Goal: Task Accomplishment & Management: Manage account settings

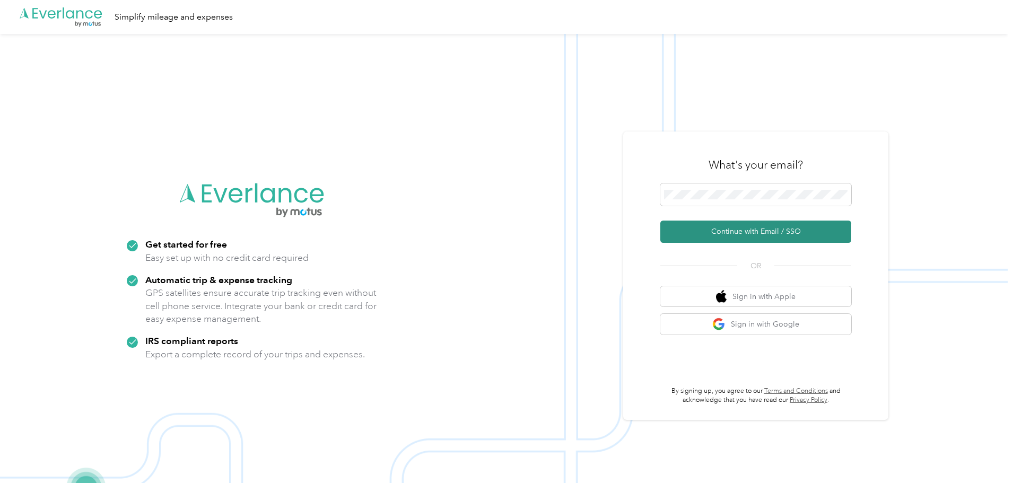
click at [775, 233] on button "Continue with Email / SSO" at bounding box center [755, 232] width 191 height 22
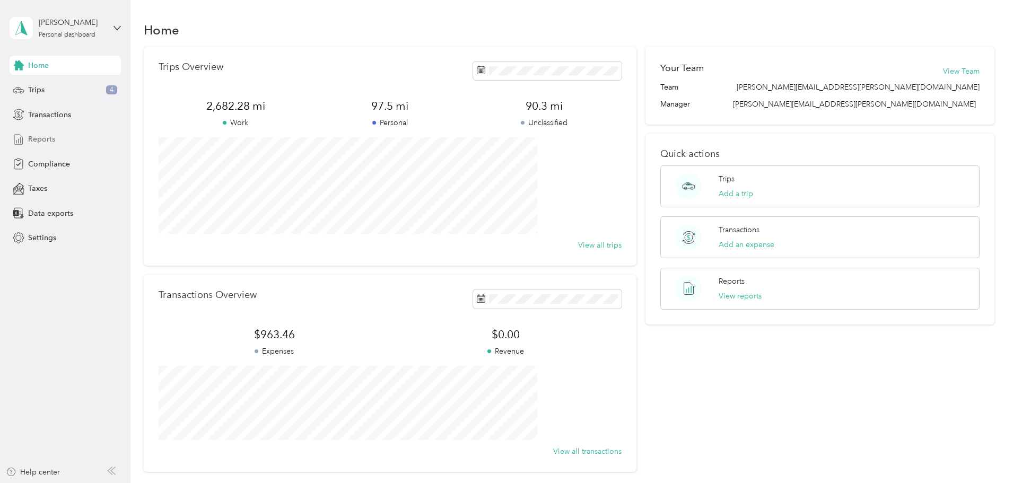
click at [53, 142] on span "Reports" at bounding box center [41, 139] width 27 height 11
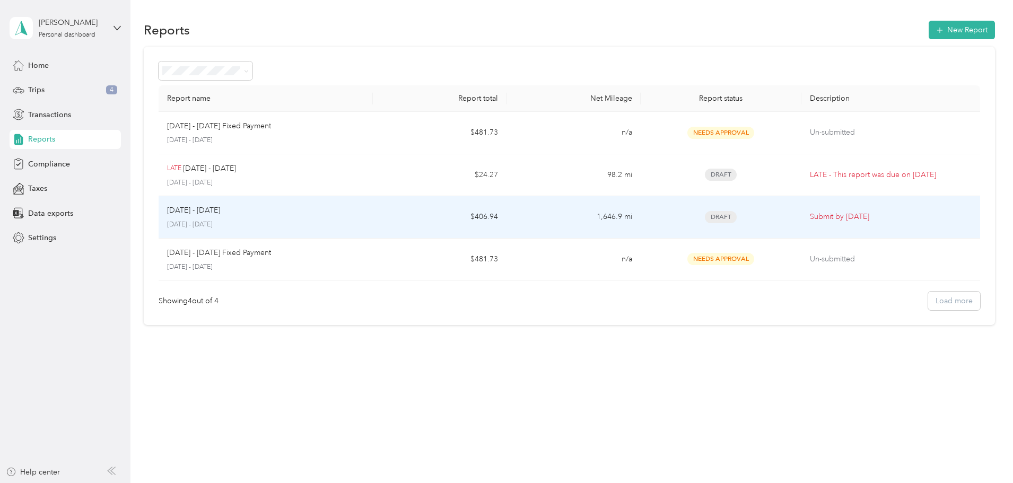
click at [220, 214] on p "Sep 1 - 30, 2025" at bounding box center [193, 211] width 53 height 12
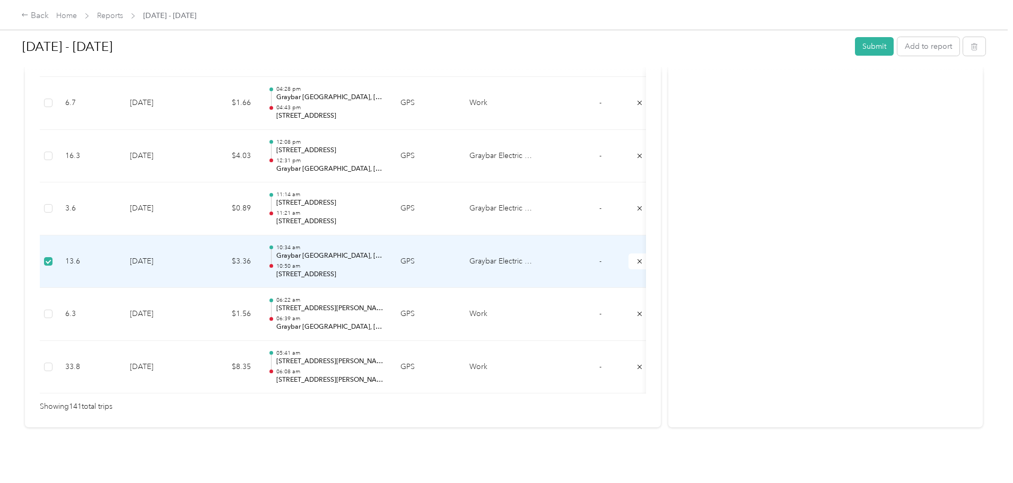
scroll to position [7410, 0]
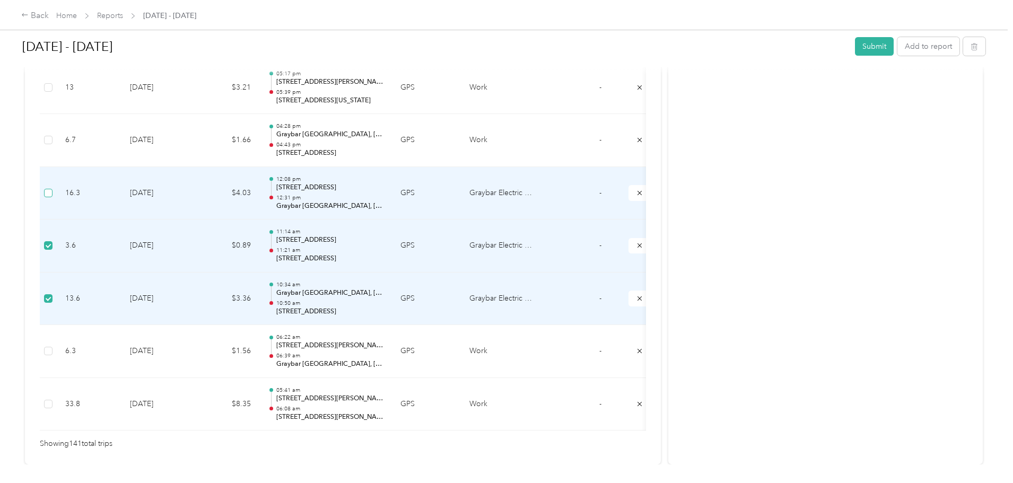
click at [52, 198] on label at bounding box center [48, 193] width 8 height 12
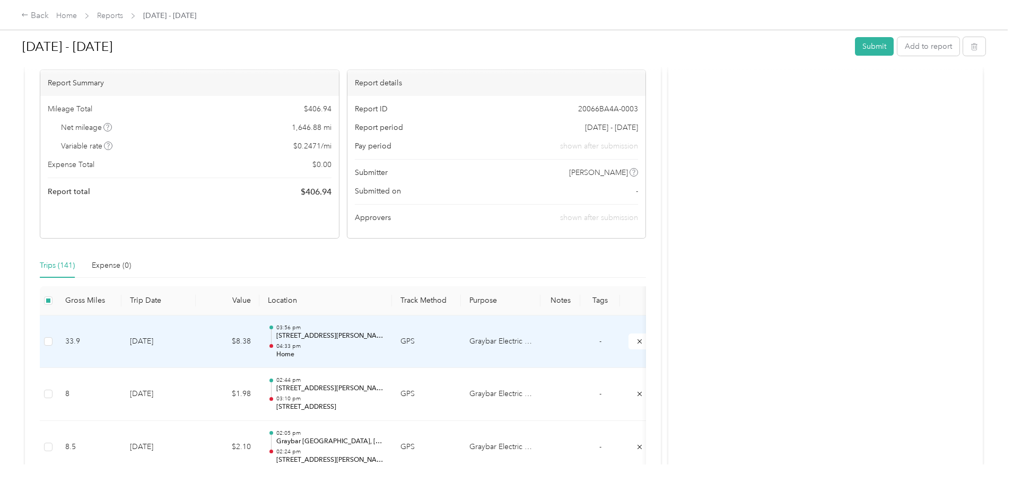
scroll to position [159, 0]
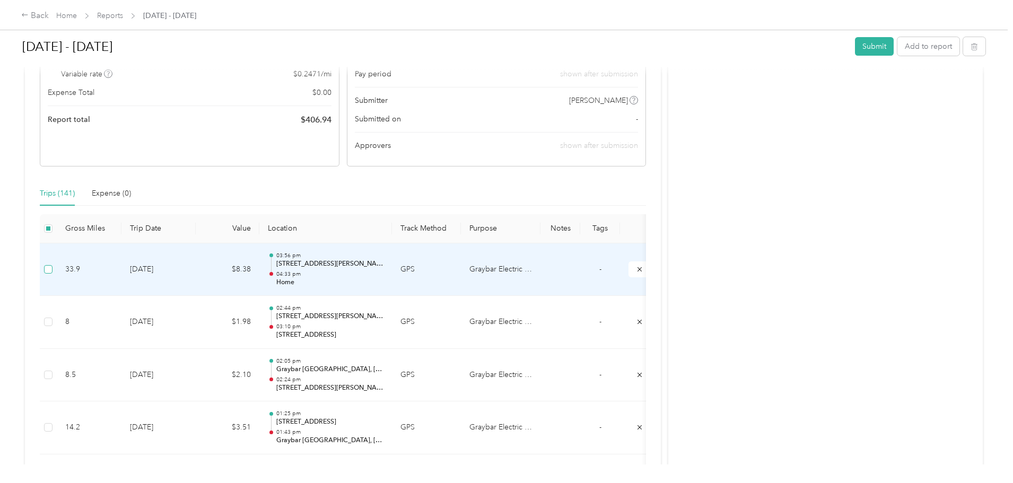
click at [52, 274] on label at bounding box center [48, 269] width 8 height 12
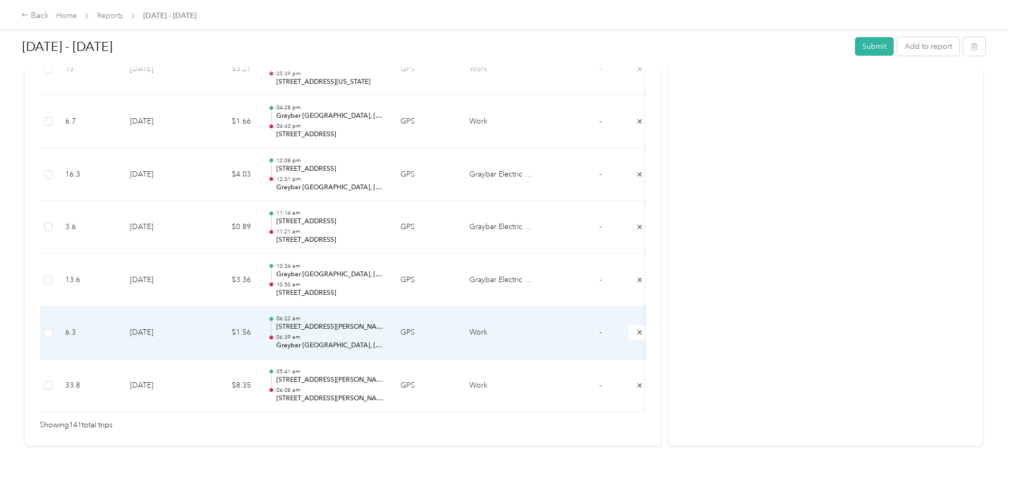
scroll to position [7410, 0]
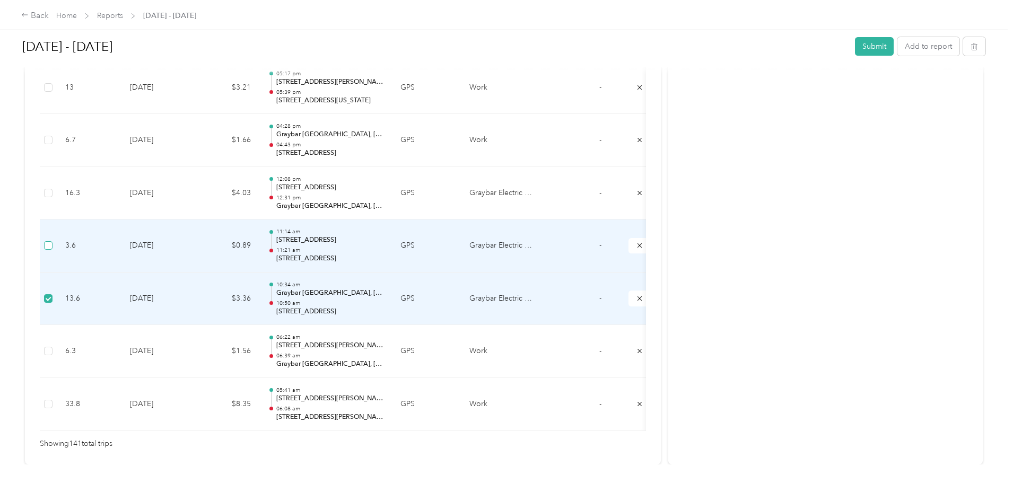
click at [52, 241] on label at bounding box center [48, 246] width 8 height 12
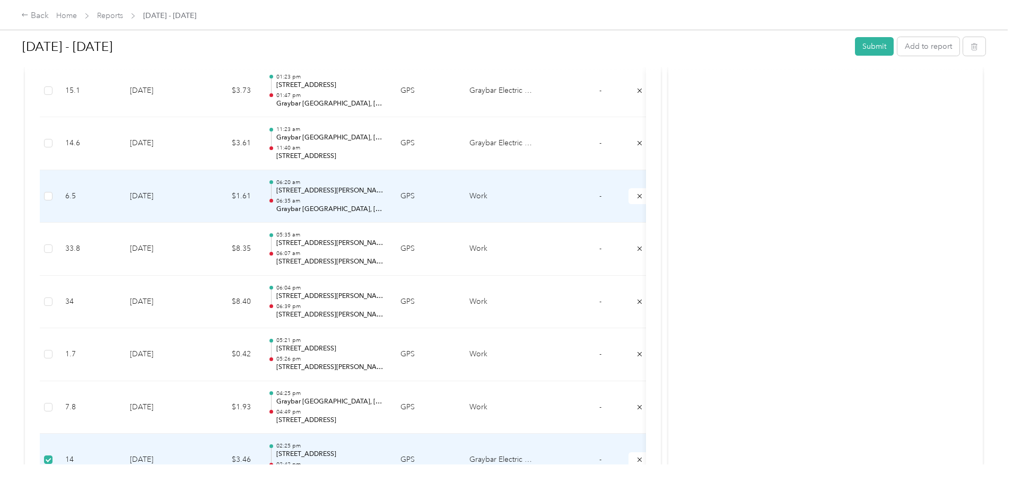
scroll to position [6720, 0]
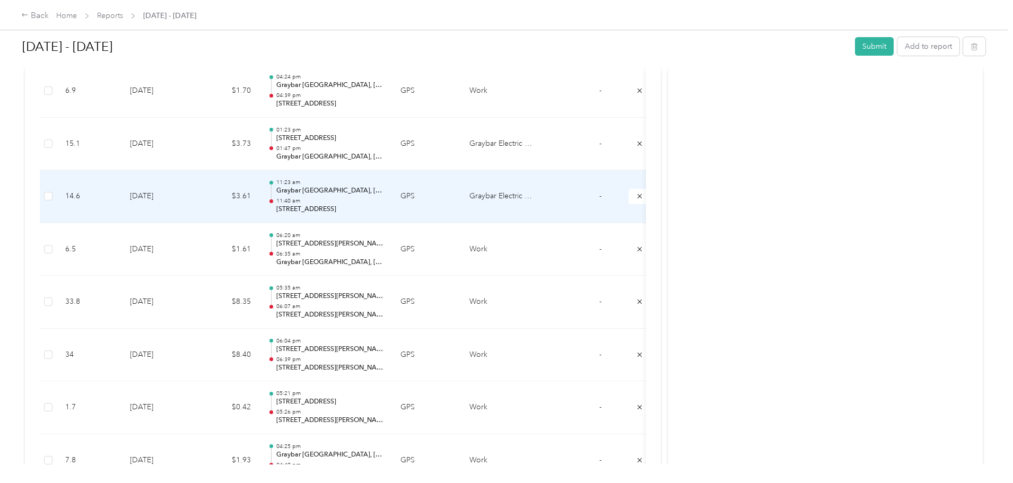
click at [121, 192] on td "14.6" at bounding box center [89, 196] width 65 height 53
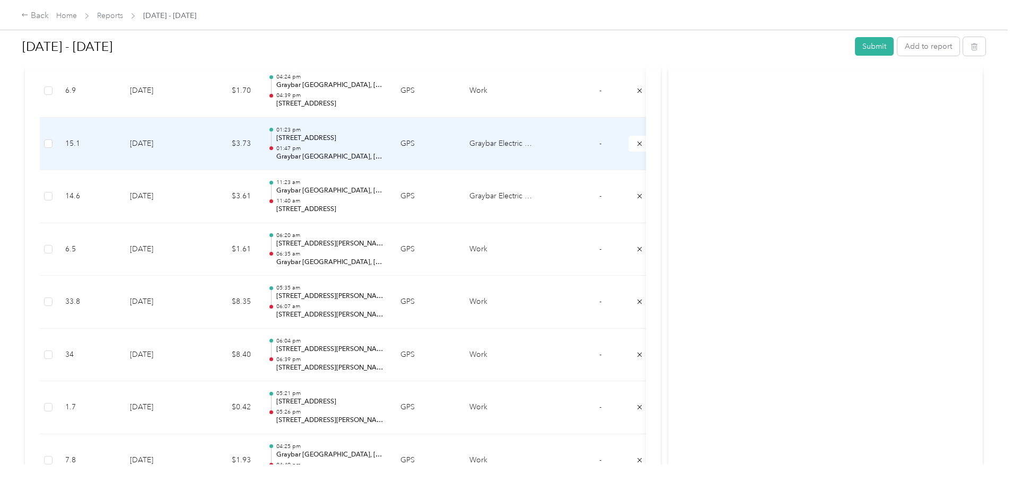
click at [57, 152] on td at bounding box center [48, 144] width 17 height 53
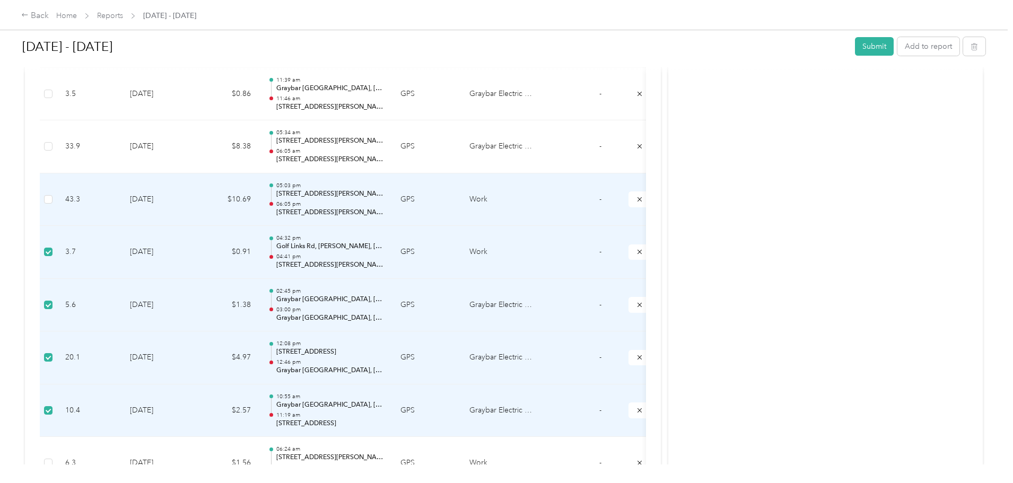
scroll to position [6084, 0]
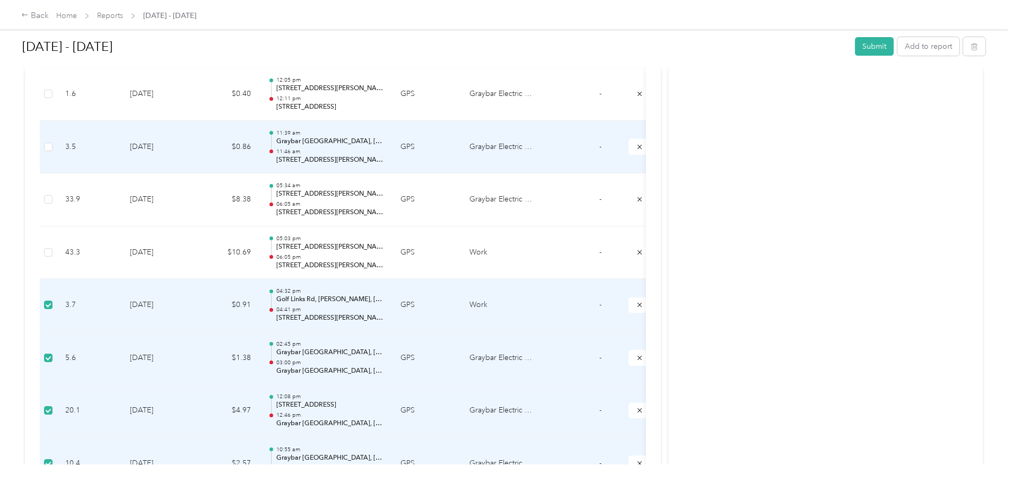
click at [57, 147] on td at bounding box center [48, 147] width 17 height 53
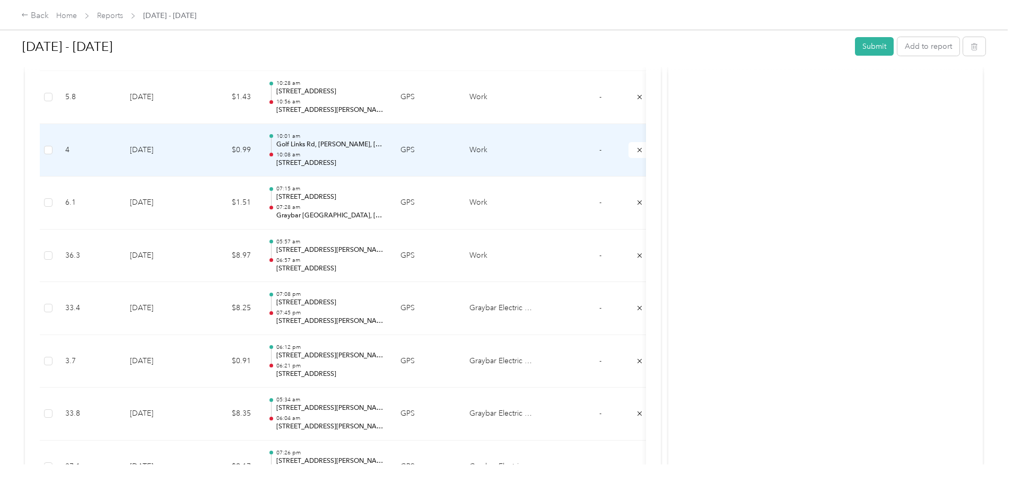
scroll to position [5395, 0]
